Goal: Ask a question

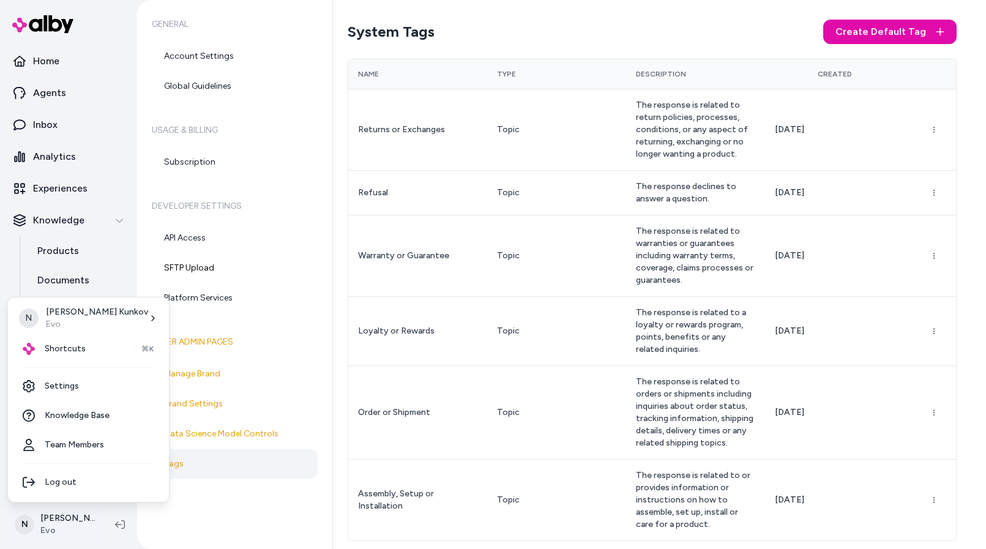
click at [66, 523] on html "Home Agents Inbox Analytics Experiences Knowledge Products Documents Rules Veri…" at bounding box center [493, 274] width 986 height 549
click at [83, 350] on div "Shortcuts ⌘K" at bounding box center [88, 348] width 151 height 29
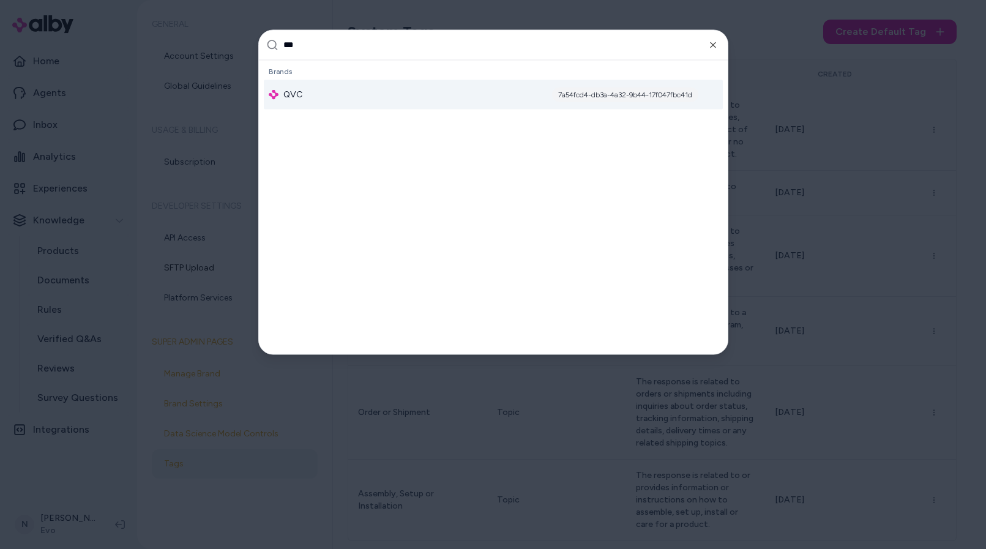
type input "***"
click at [295, 91] on span "QVC" at bounding box center [292, 94] width 19 height 12
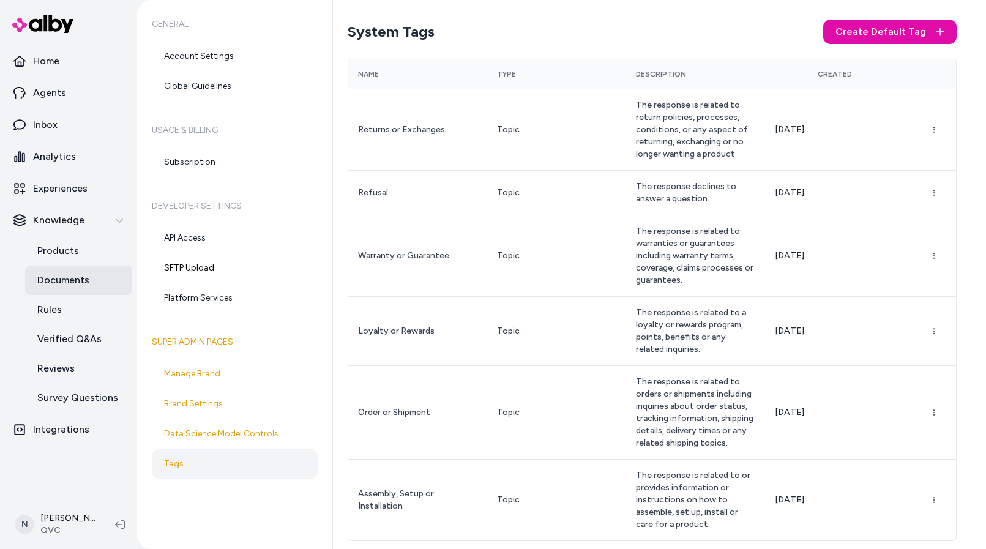
click at [58, 279] on p "Documents" at bounding box center [63, 280] width 52 height 15
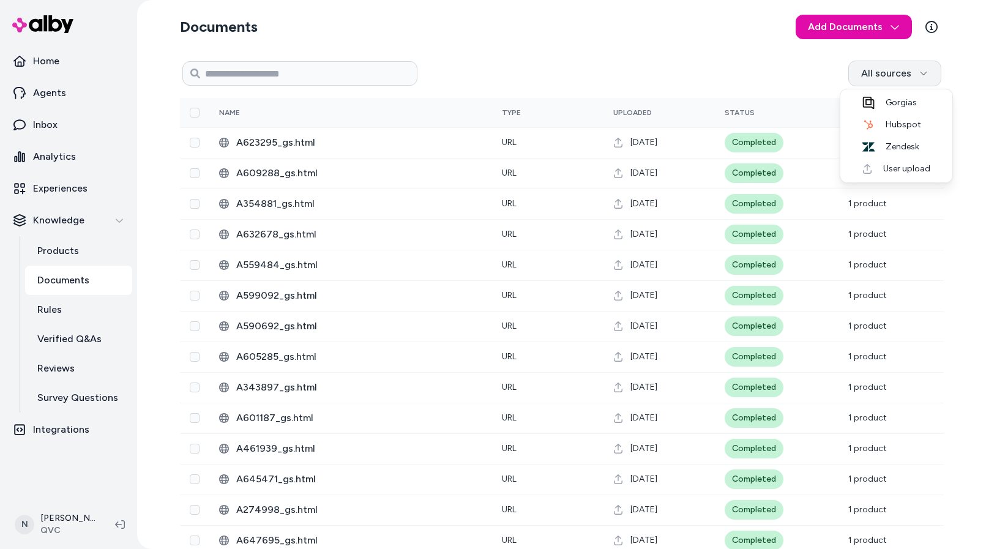
click at [924, 69] on html "Home Agents Inbox Analytics Experiences Knowledge Products Documents Rules Veri…" at bounding box center [493, 274] width 986 height 549
click at [784, 73] on html "Home Agents Inbox Analytics Experiences Knowledge Products Documents Rules Veri…" at bounding box center [493, 274] width 986 height 549
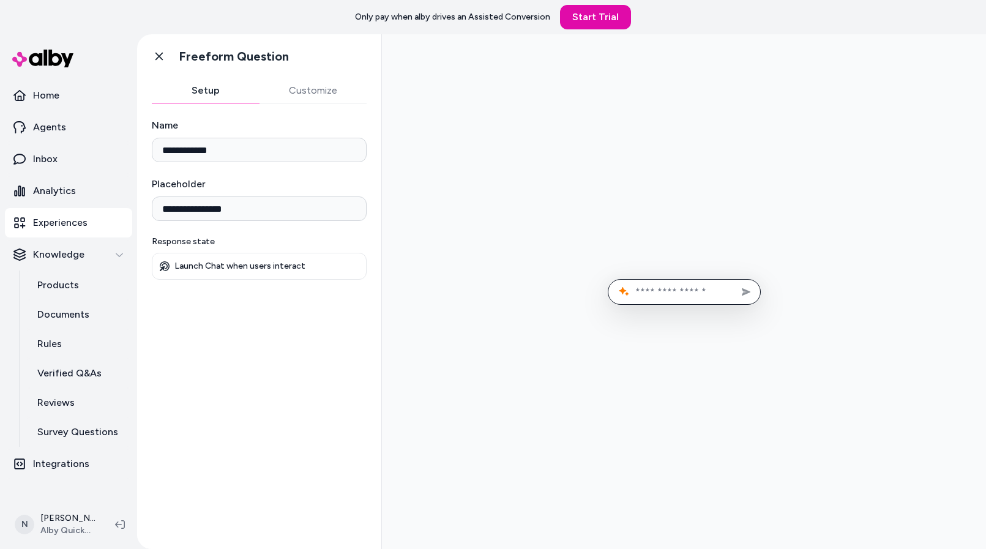
click at [677, 292] on input "text" at bounding box center [692, 292] width 115 height 12
type input "**"
click at [737, 283] on button "Send message" at bounding box center [746, 292] width 18 height 18
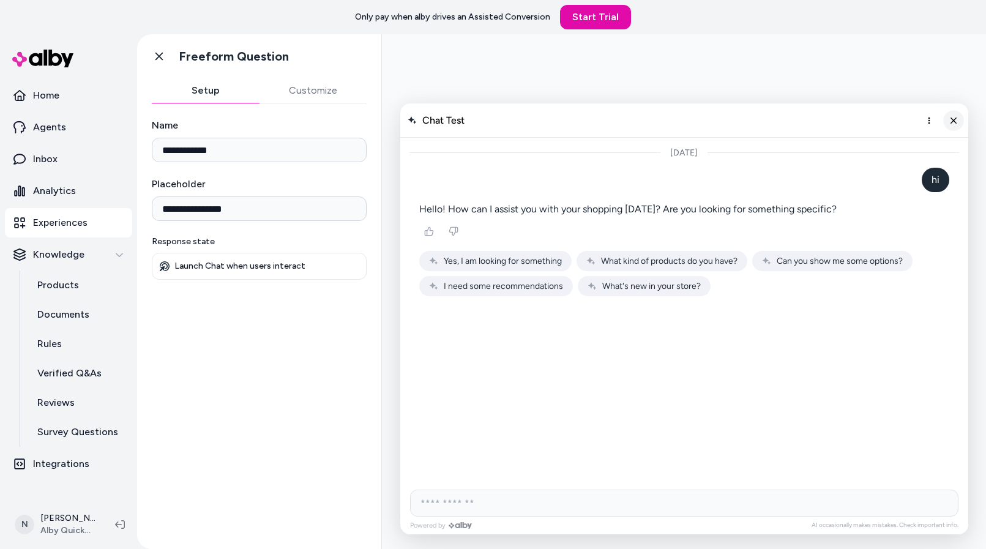
click at [953, 119] on line "Close chat" at bounding box center [953, 120] width 5 height 5
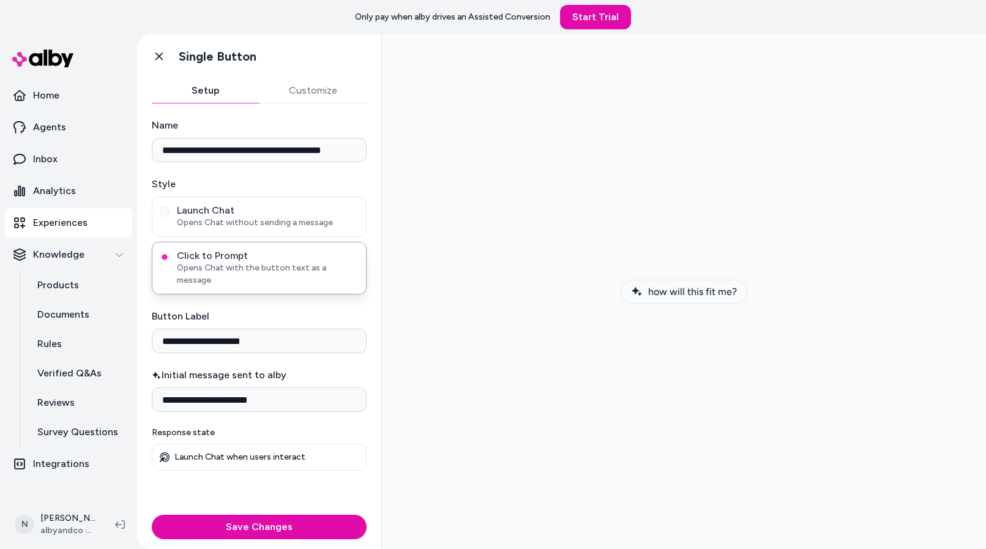
click at [682, 288] on span "how will this fit me?" at bounding box center [692, 292] width 89 height 12
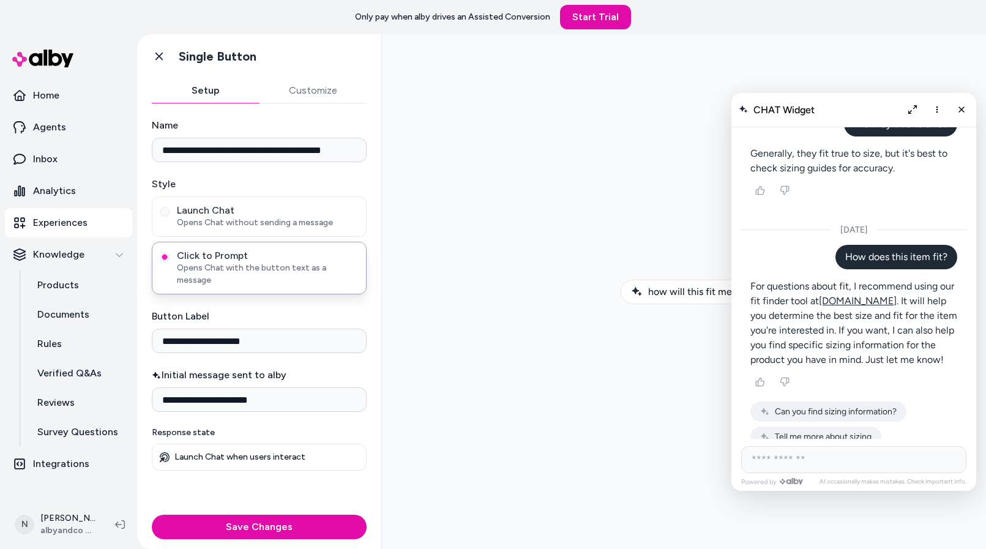
scroll to position [332, 0]
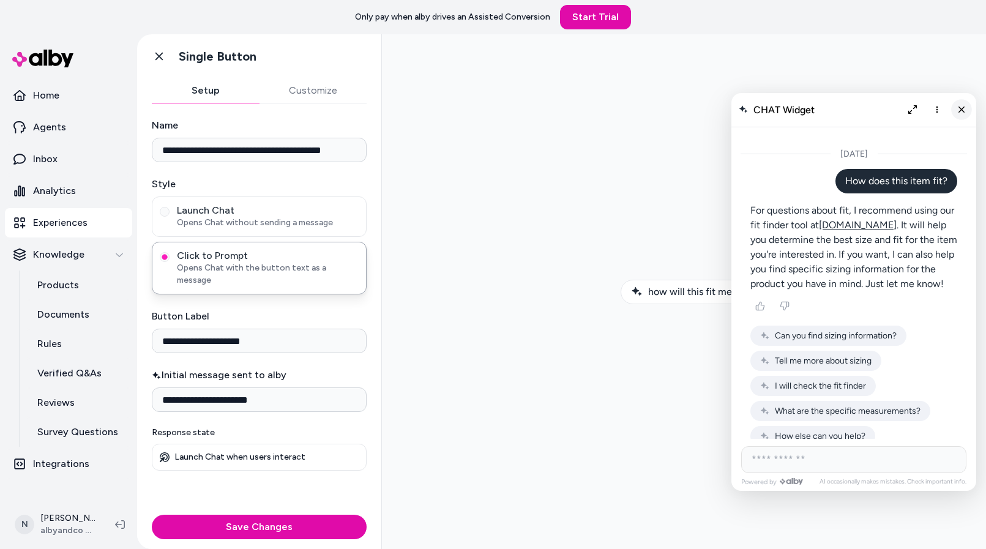
click at [962, 107] on icon "Close chat" at bounding box center [962, 110] width 10 height 10
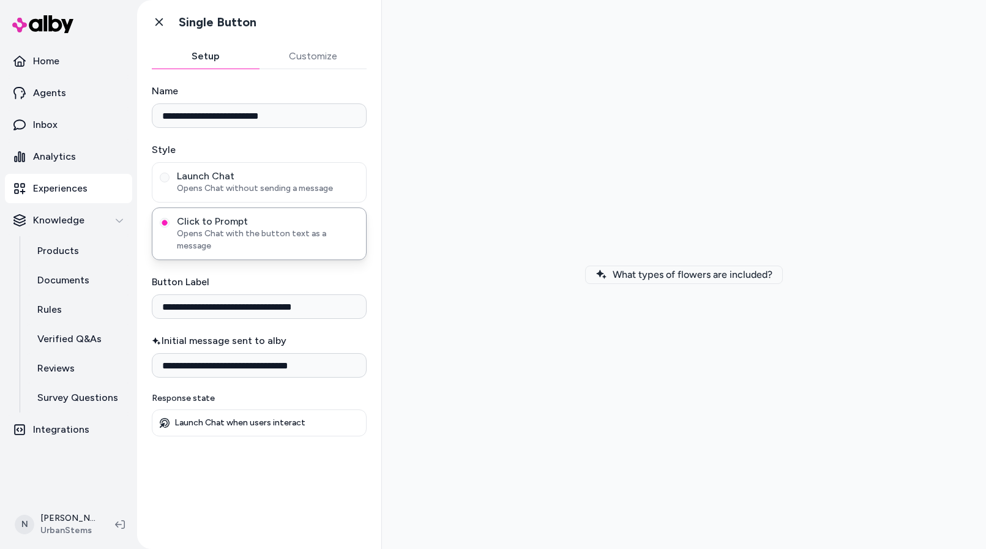
click at [694, 275] on span "What types of flowers are included?" at bounding box center [693, 275] width 160 height 12
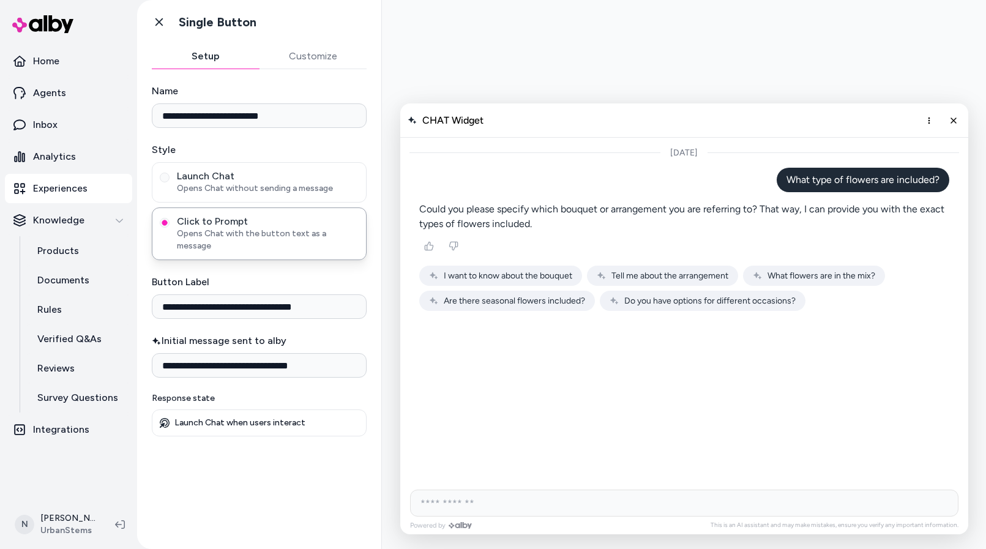
click at [664, 272] on span "Tell me about the arrangement" at bounding box center [670, 276] width 117 height 10
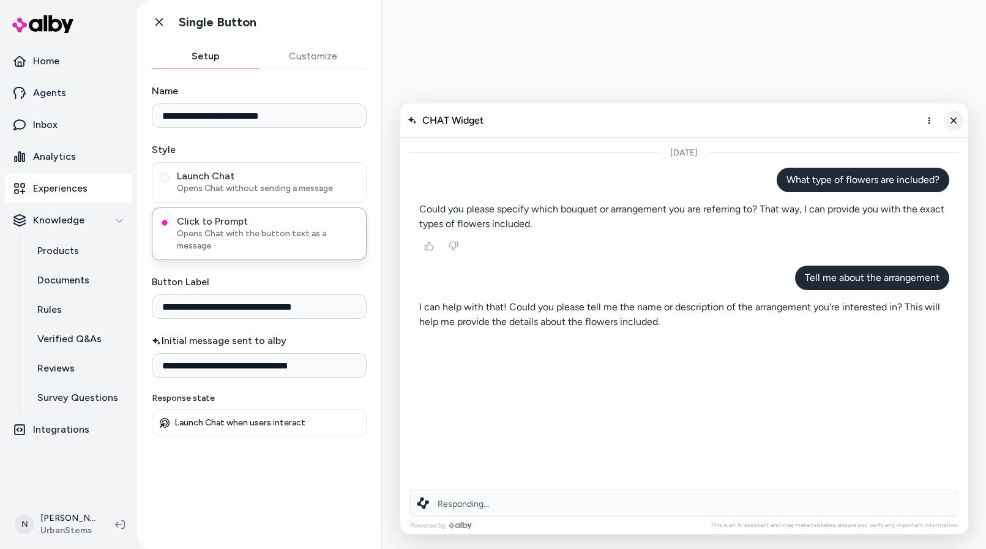
click at [955, 119] on icon "Close chat" at bounding box center [953, 120] width 10 height 10
